Goal: Information Seeking & Learning: Learn about a topic

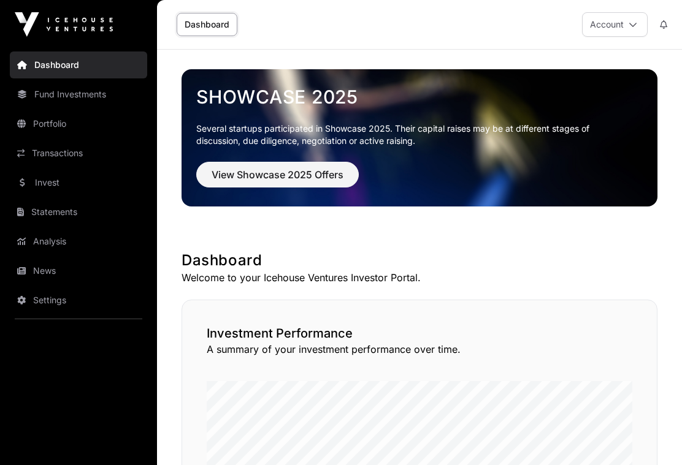
click at [283, 173] on span "View Showcase 2025 Offers" at bounding box center [278, 174] width 132 height 15
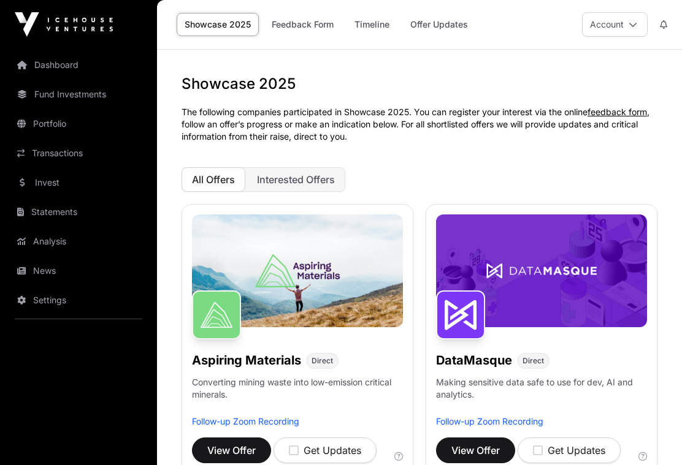
scroll to position [61, 0]
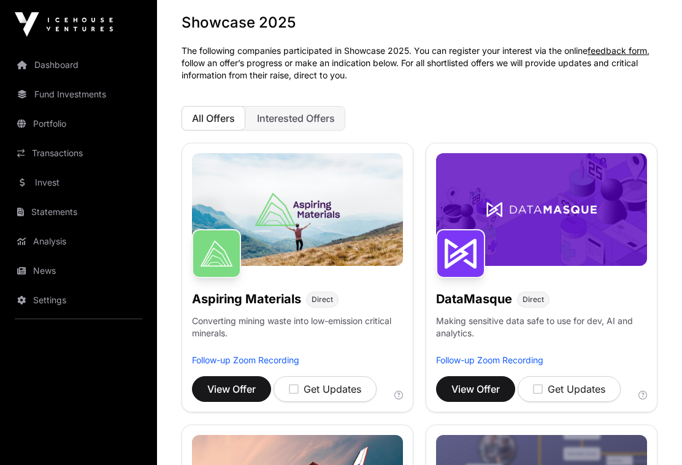
click at [292, 115] on span "Interested Offers" at bounding box center [296, 118] width 78 height 12
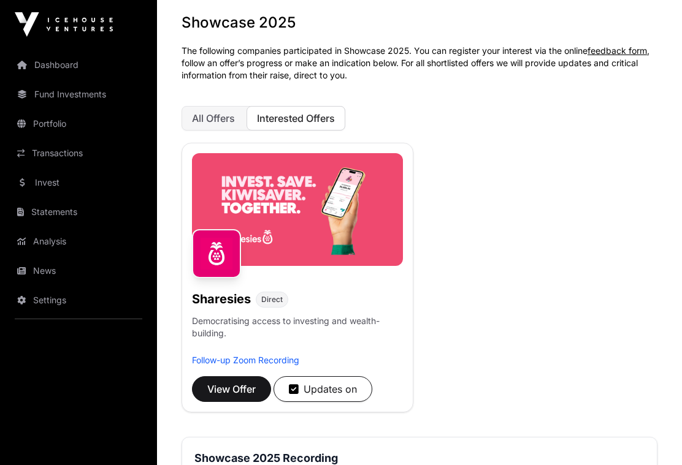
click at [236, 389] on span "View Offer" at bounding box center [231, 389] width 48 height 15
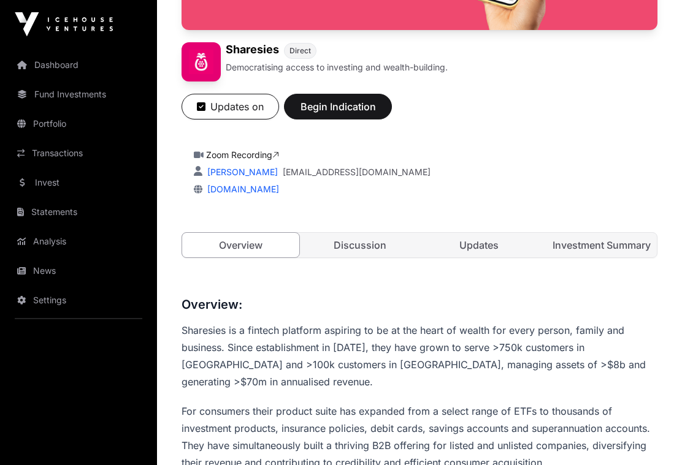
scroll to position [156, 0]
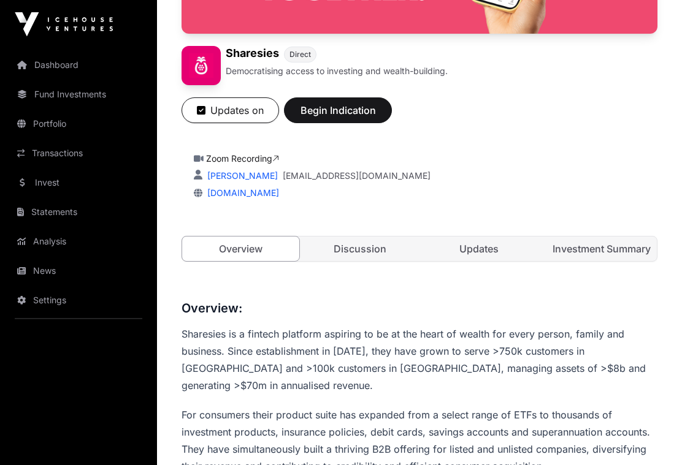
click at [364, 248] on link "Discussion" at bounding box center [360, 249] width 117 height 25
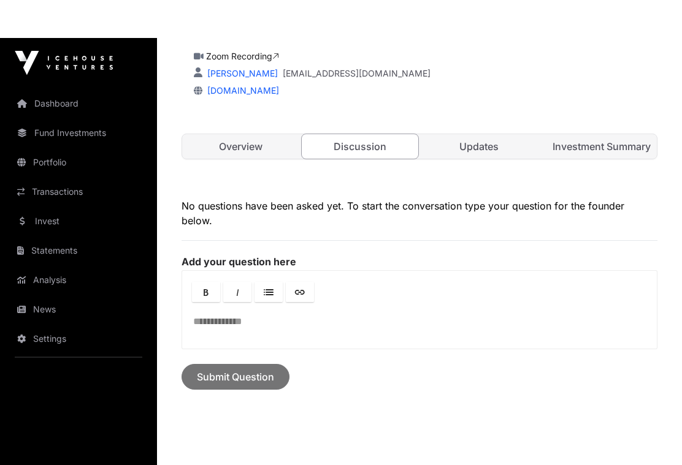
scroll to position [212, 0]
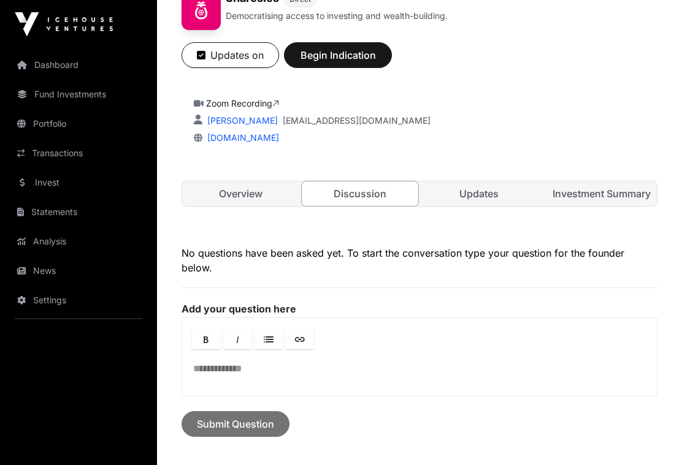
click at [474, 193] on link "Updates" at bounding box center [479, 194] width 117 height 25
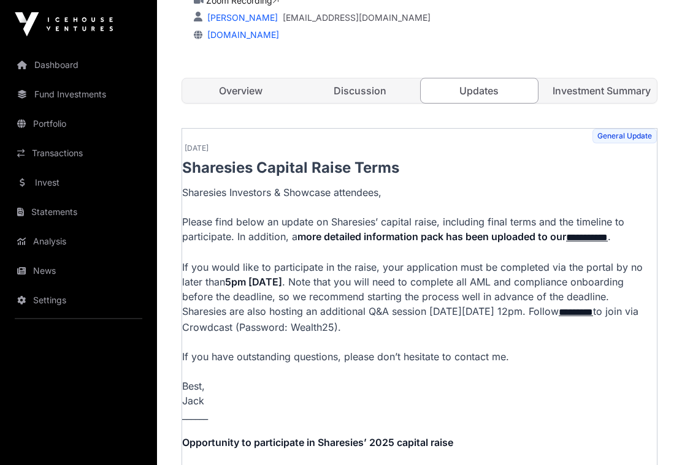
scroll to position [272, 0]
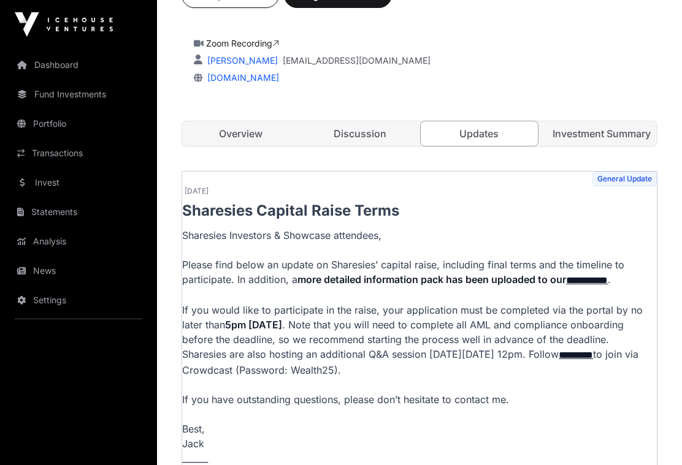
click at [592, 134] on link "Investment Summary" at bounding box center [598, 133] width 117 height 25
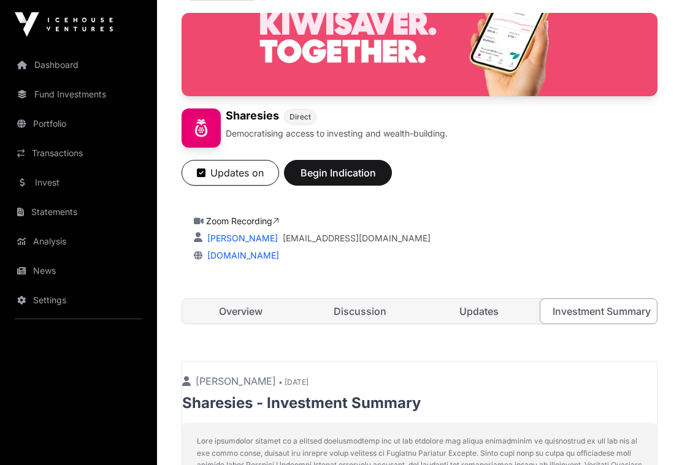
scroll to position [113, 0]
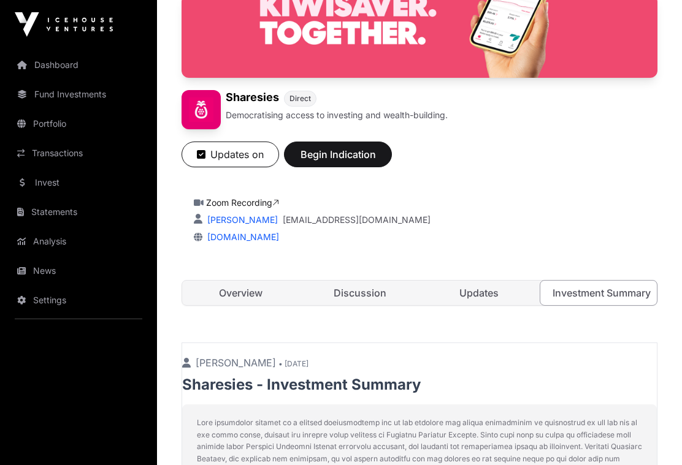
click at [482, 292] on link "Updates" at bounding box center [479, 293] width 117 height 25
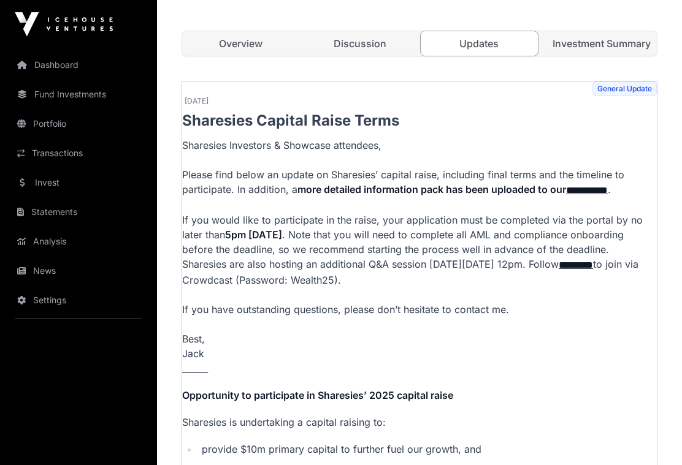
scroll to position [362, 0]
click at [598, 191] on link "**********" at bounding box center [587, 190] width 42 height 9
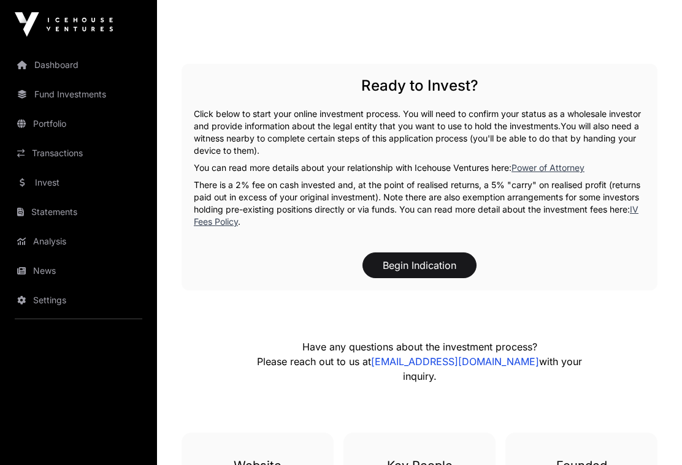
scroll to position [1915, 0]
